Goal: Information Seeking & Learning: Learn about a topic

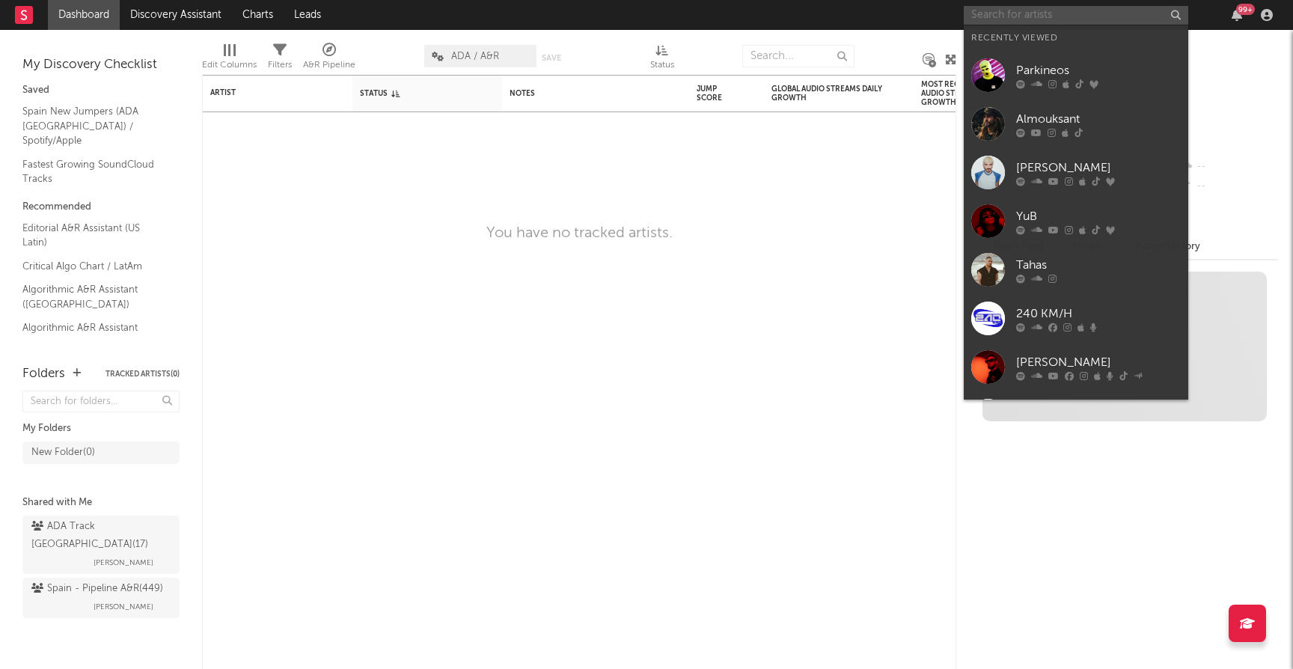
click at [1043, 15] on input "text" at bounding box center [1076, 15] width 225 height 19
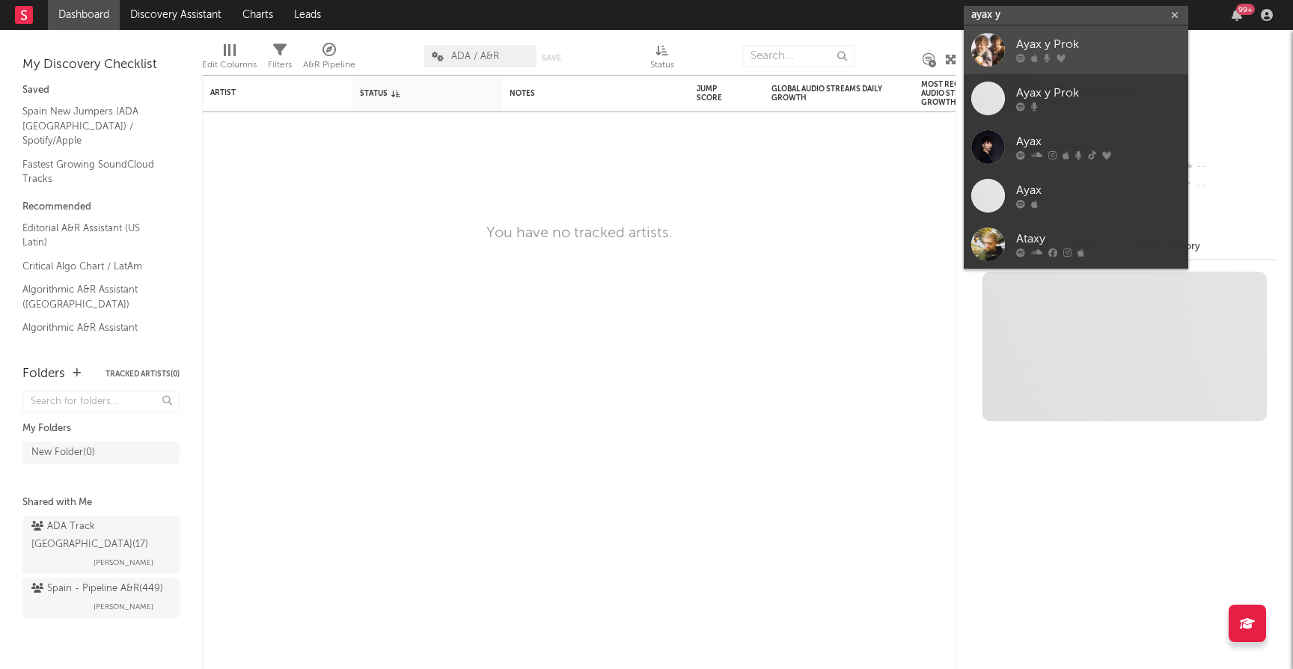
type input "ayax y"
click at [1052, 43] on div "Ayax y Prok" at bounding box center [1098, 45] width 165 height 18
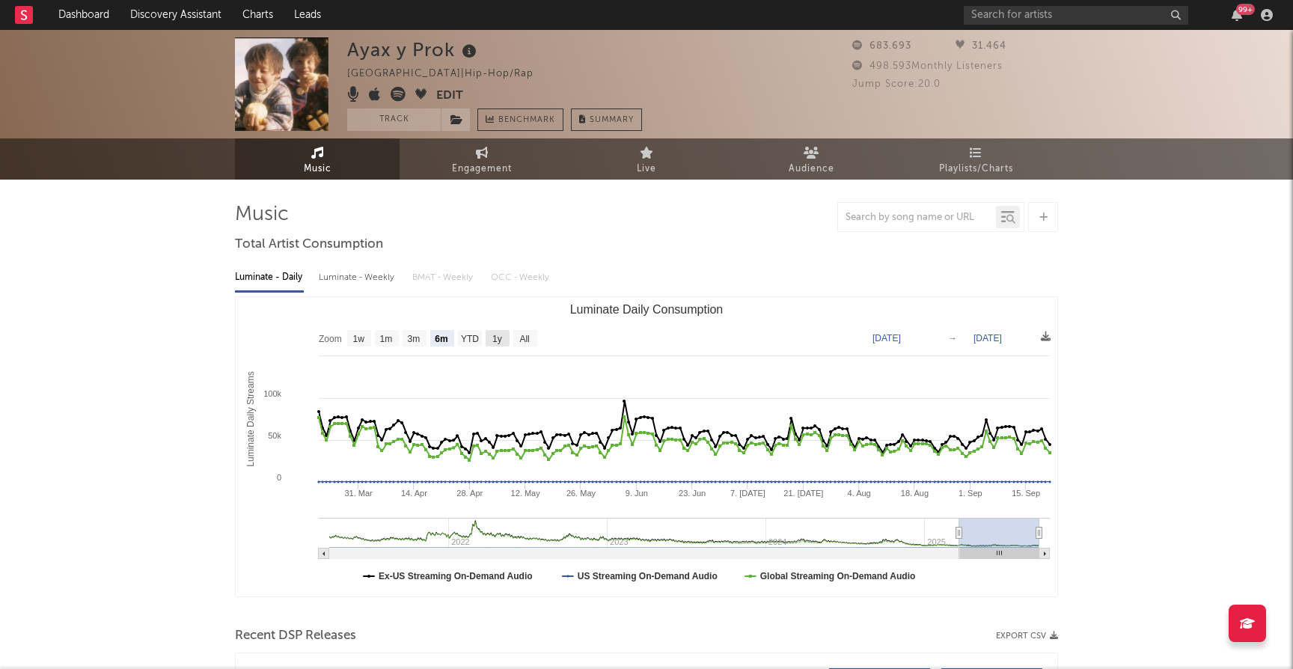
click at [495, 335] on text "1y" at bounding box center [497, 339] width 10 height 10
select select "1y"
type input "[DATE]"
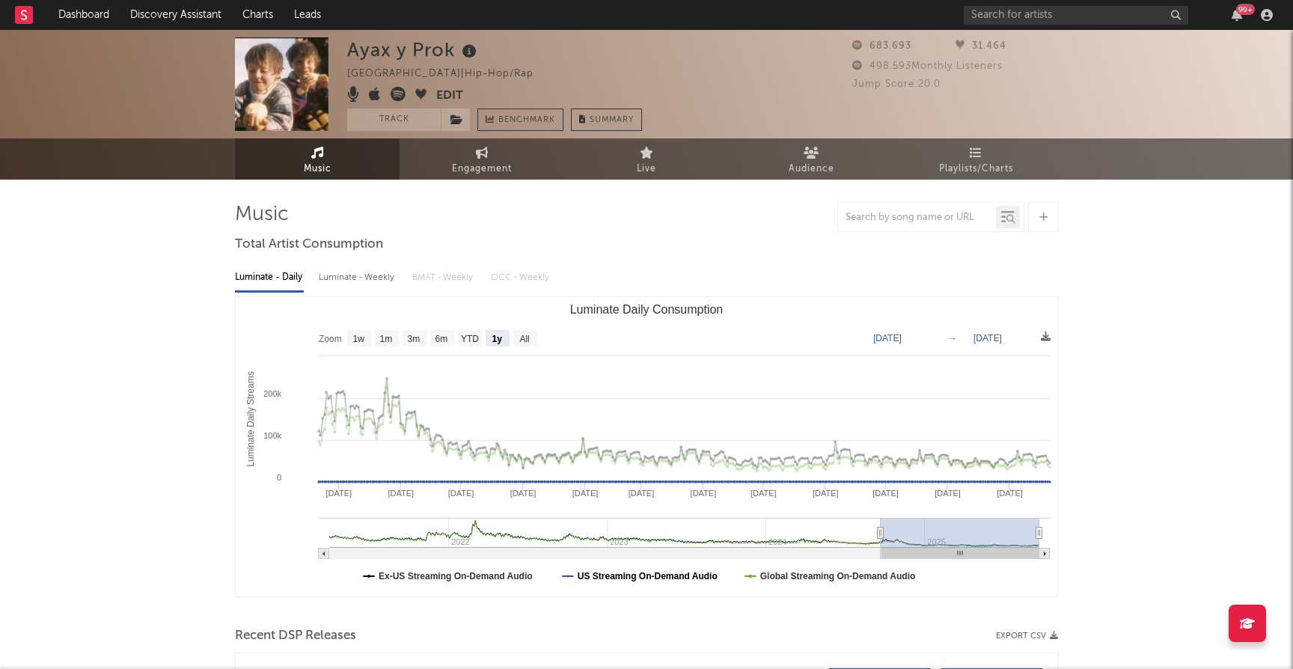
click at [631, 574] on text "US Streaming On-Demand Audio" at bounding box center [648, 576] width 140 height 10
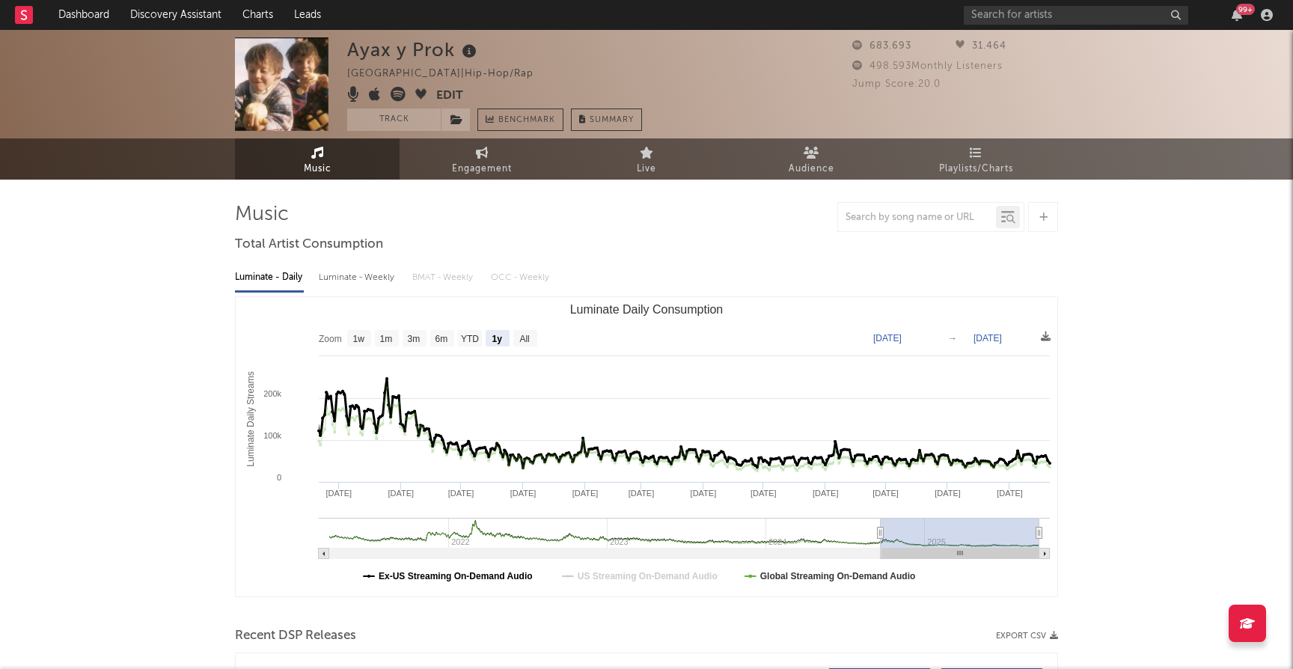
click at [473, 573] on text "Ex-US Streaming On-Demand Audio" at bounding box center [456, 576] width 154 height 10
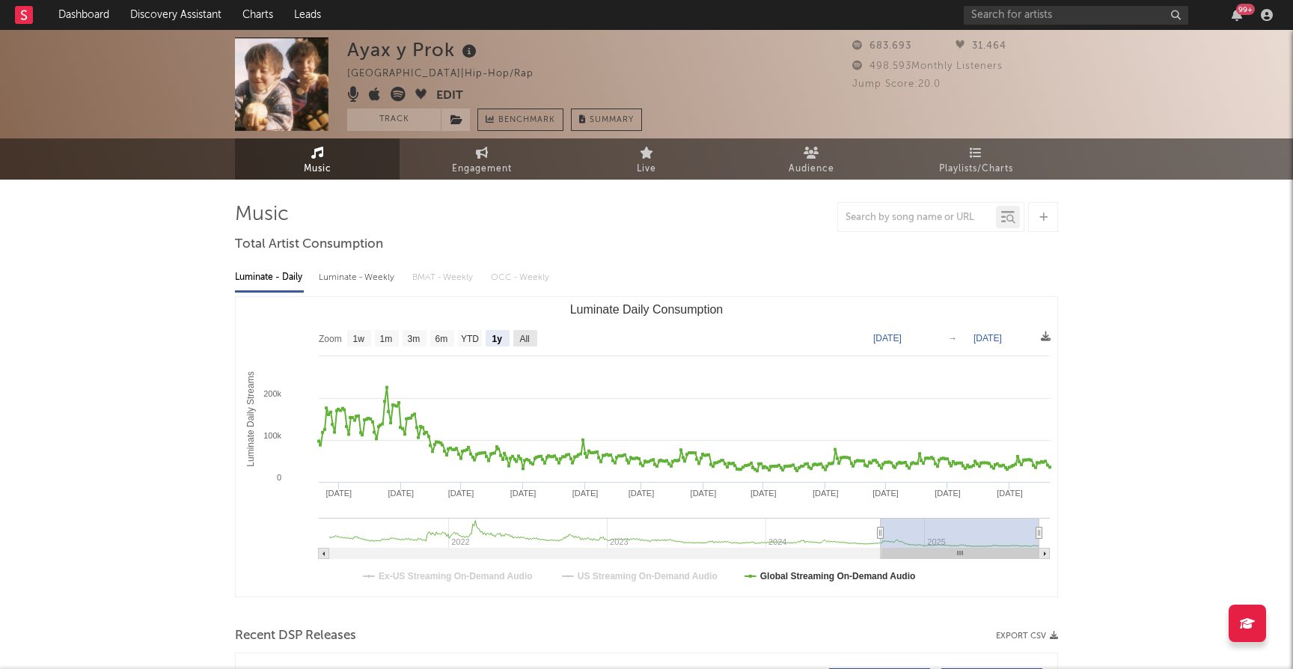
click at [528, 338] on text "All" at bounding box center [524, 339] width 10 height 10
select select "All"
type input "[DATE]"
